Goal: Task Accomplishment & Management: Manage account settings

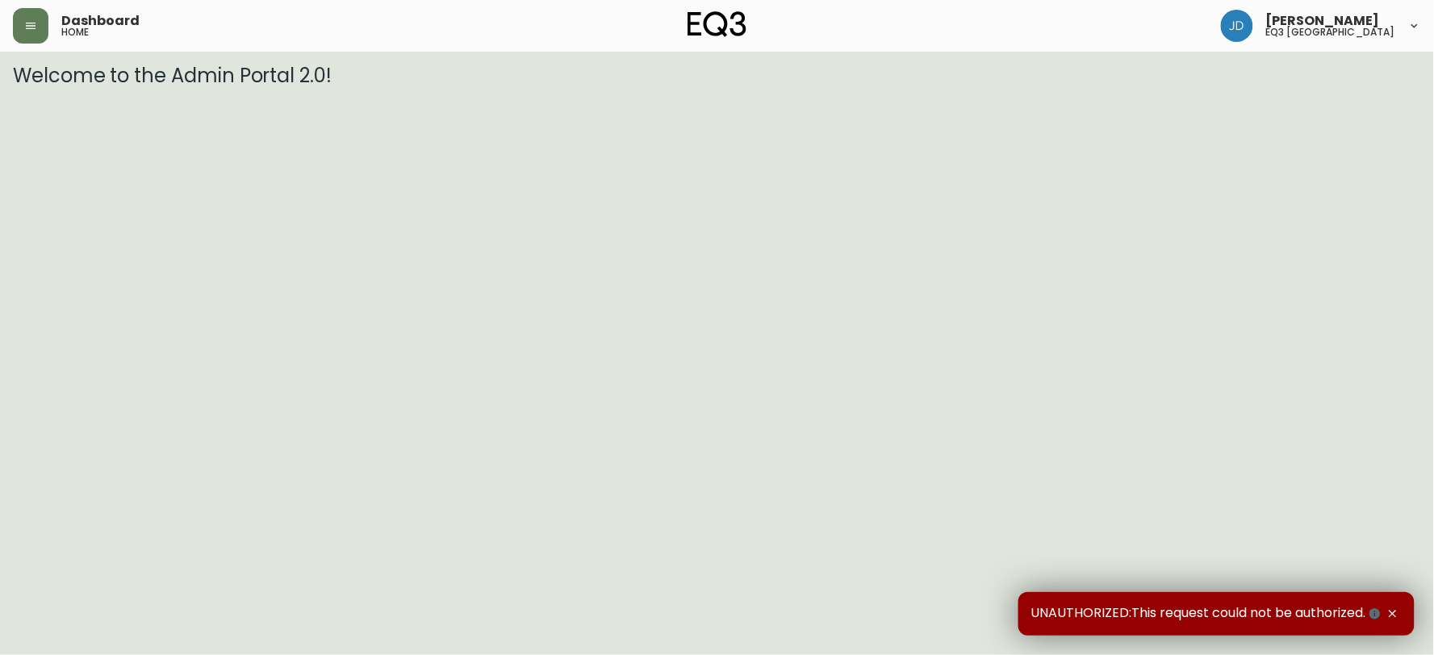
click at [1390, 608] on icon "button" at bounding box center [1392, 614] width 13 height 13
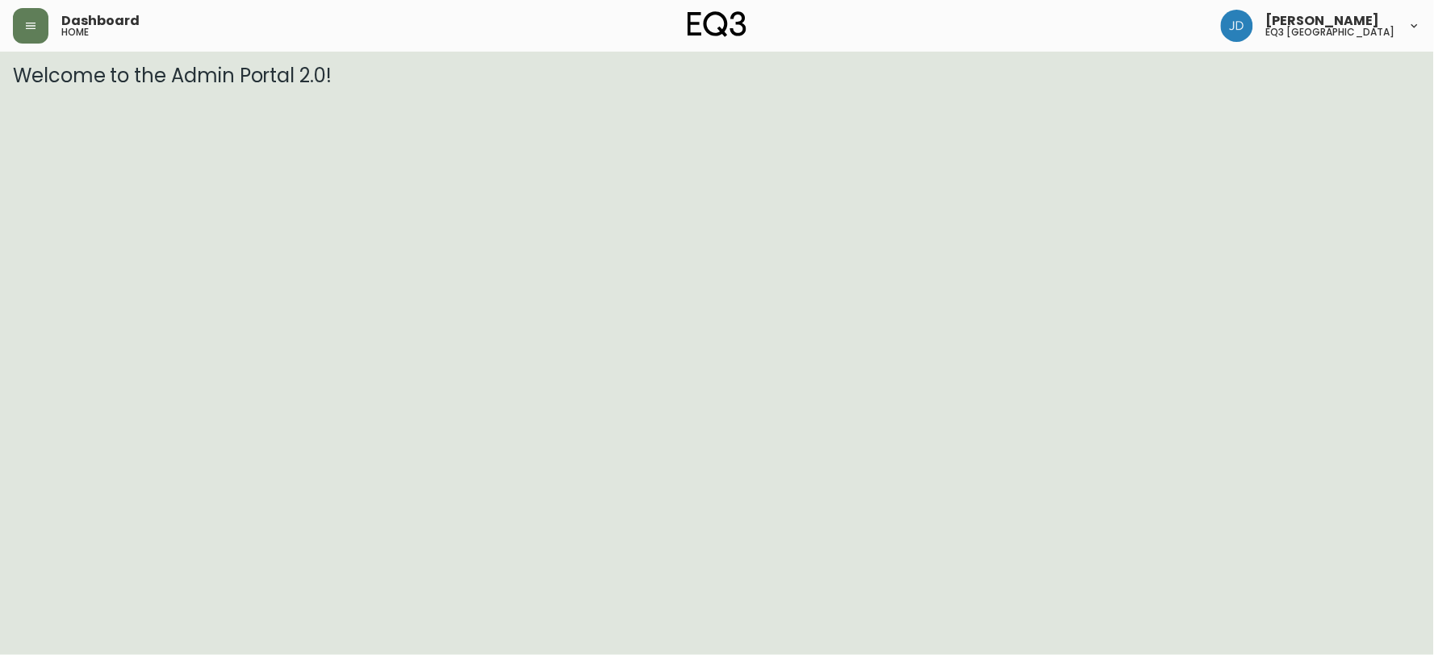
click at [1405, 19] on div "Jessica Deloulay eq3 quebec city" at bounding box center [1321, 26] width 200 height 32
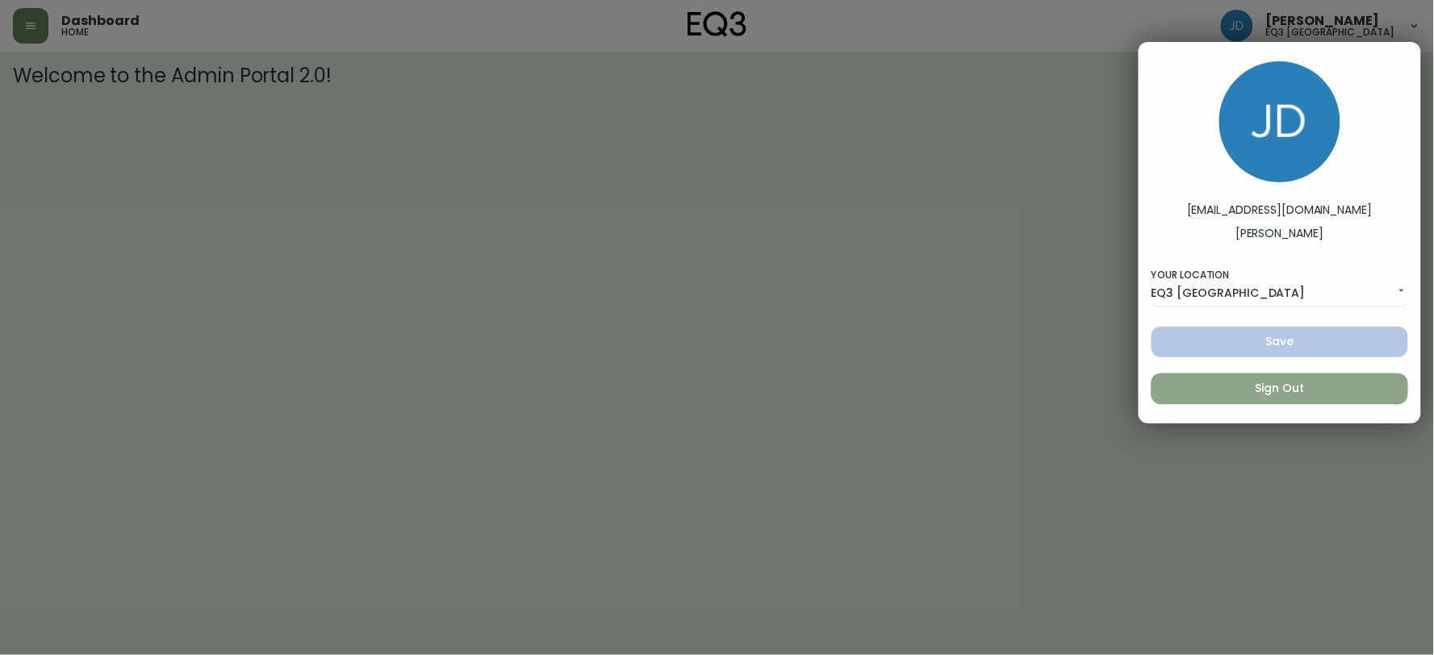
click at [1247, 391] on span "Sign Out" at bounding box center [1279, 388] width 231 height 20
